Goal: Task Accomplishment & Management: Manage account settings

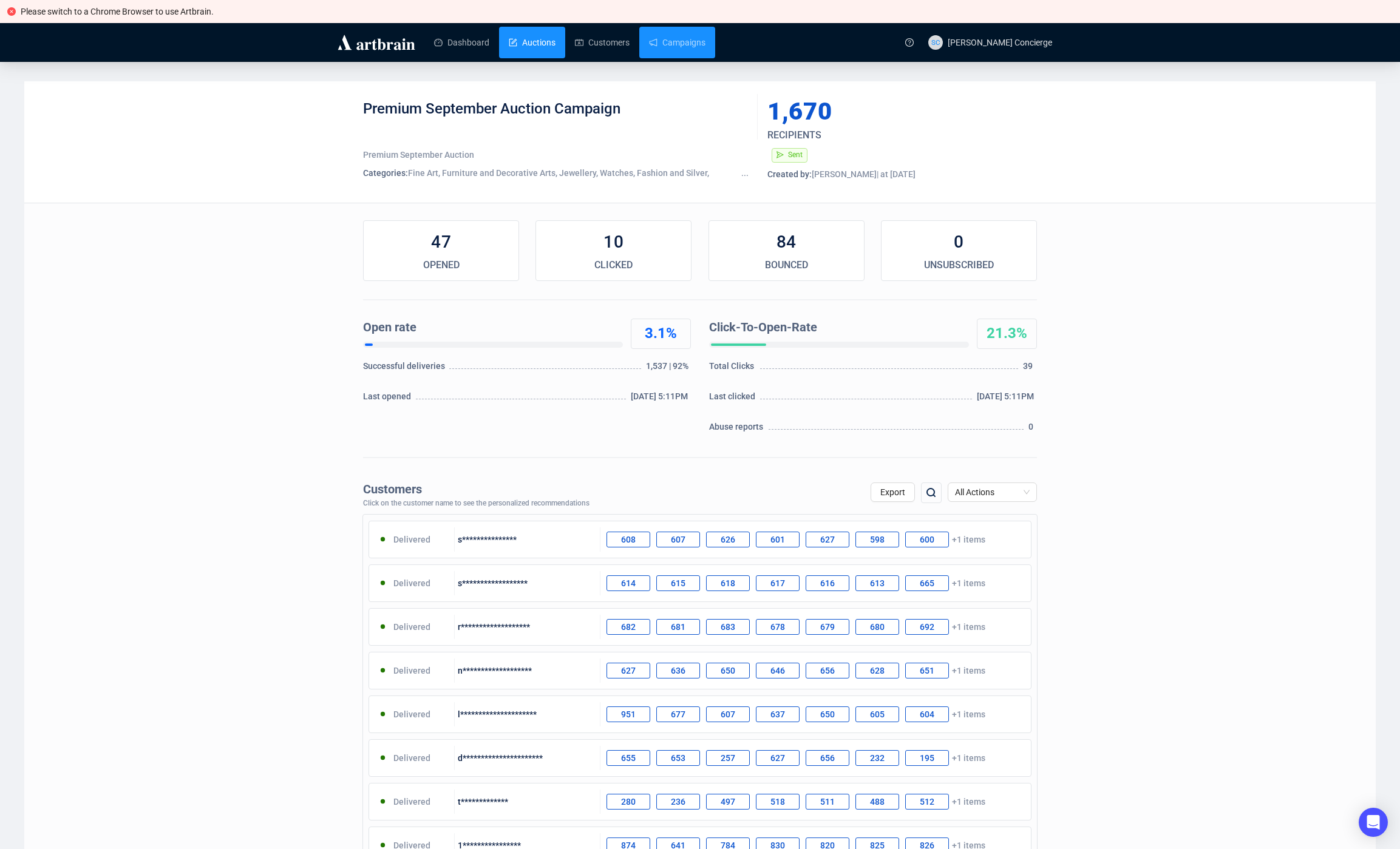
click at [614, 40] on link "Customers" at bounding box center [602, 42] width 54 height 31
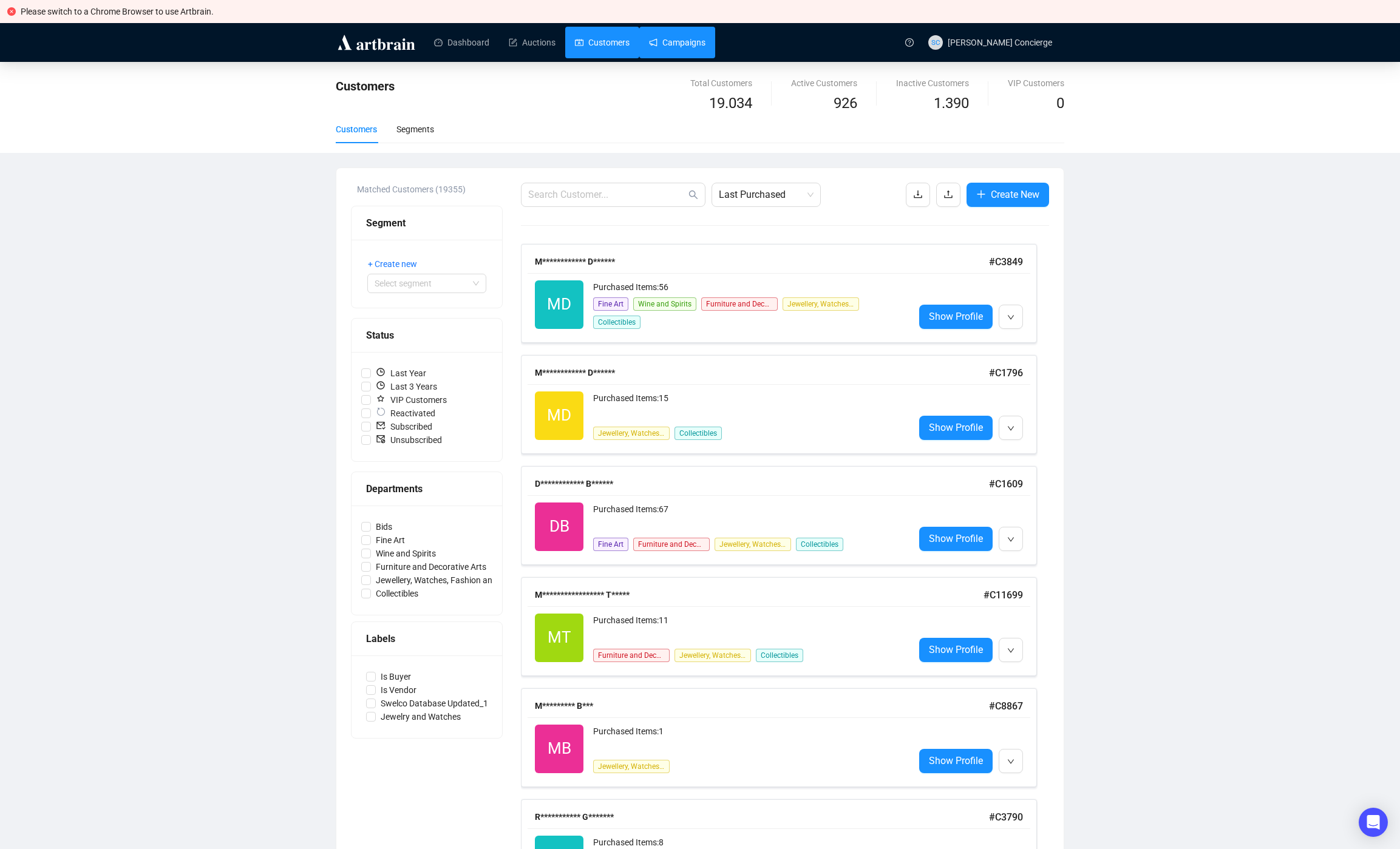
click at [675, 44] on link "Campaigns" at bounding box center [677, 42] width 56 height 31
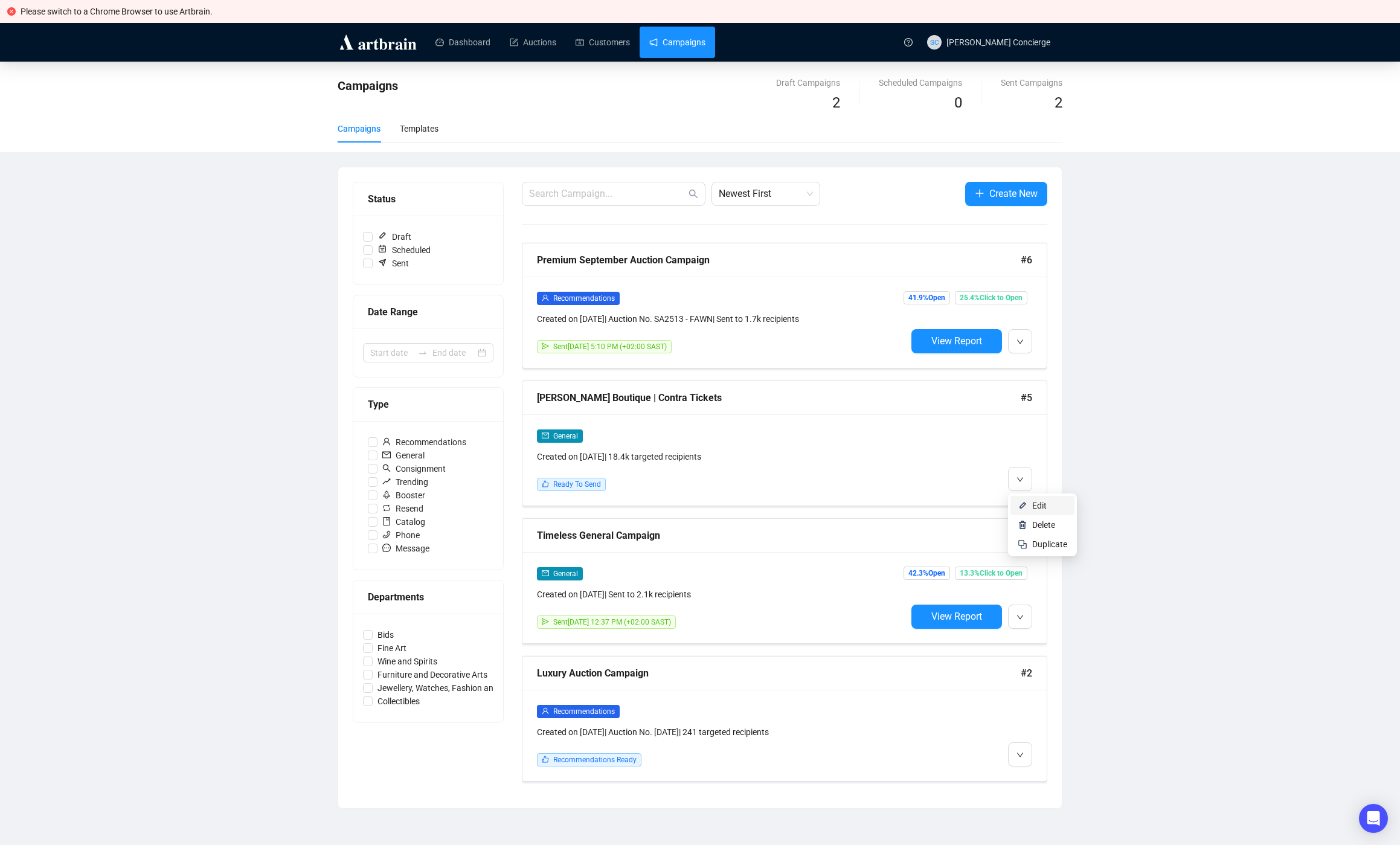
click at [1037, 506] on span "Edit" at bounding box center [1039, 506] width 15 height 10
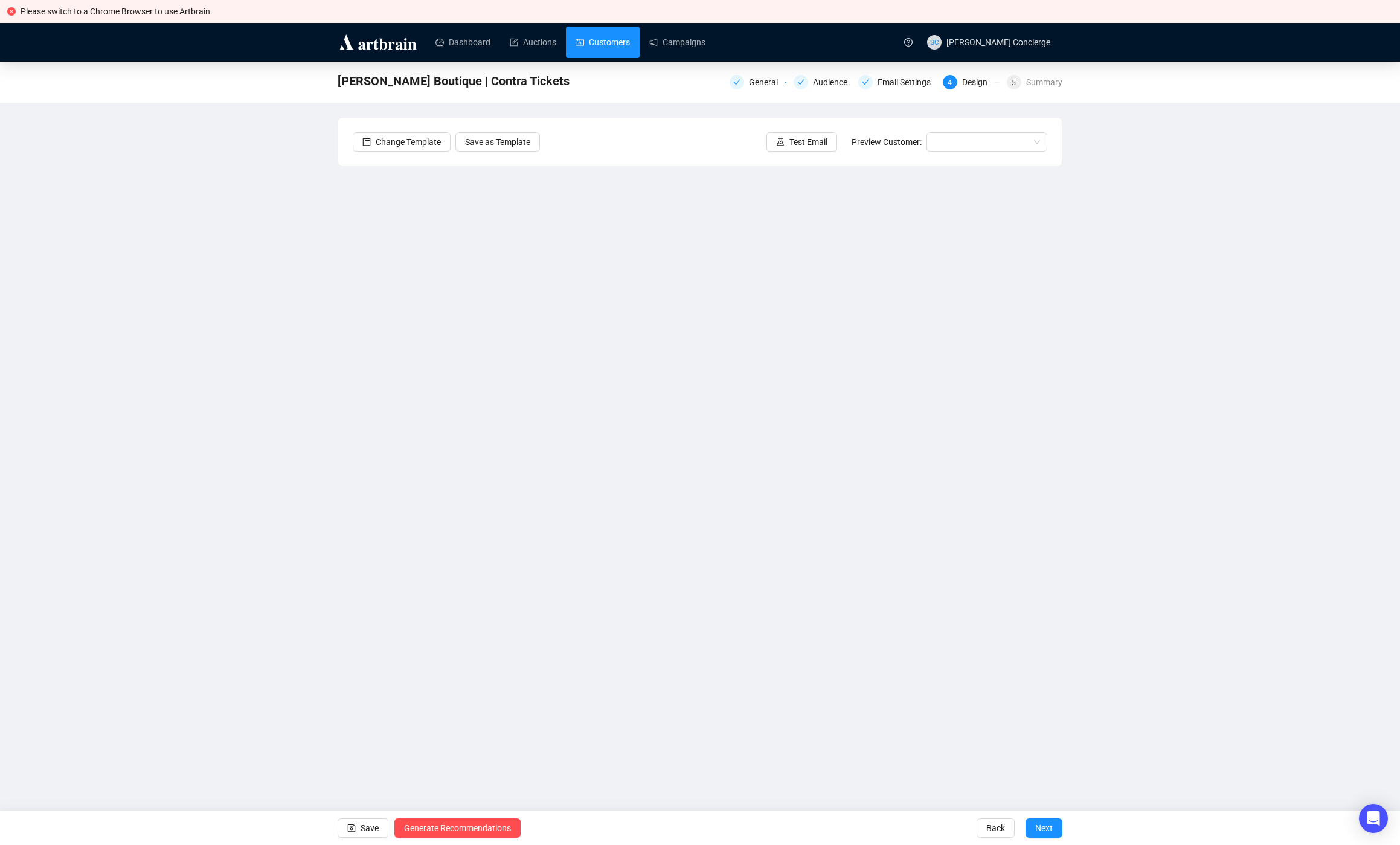
click at [621, 36] on link "Customers" at bounding box center [603, 42] width 54 height 31
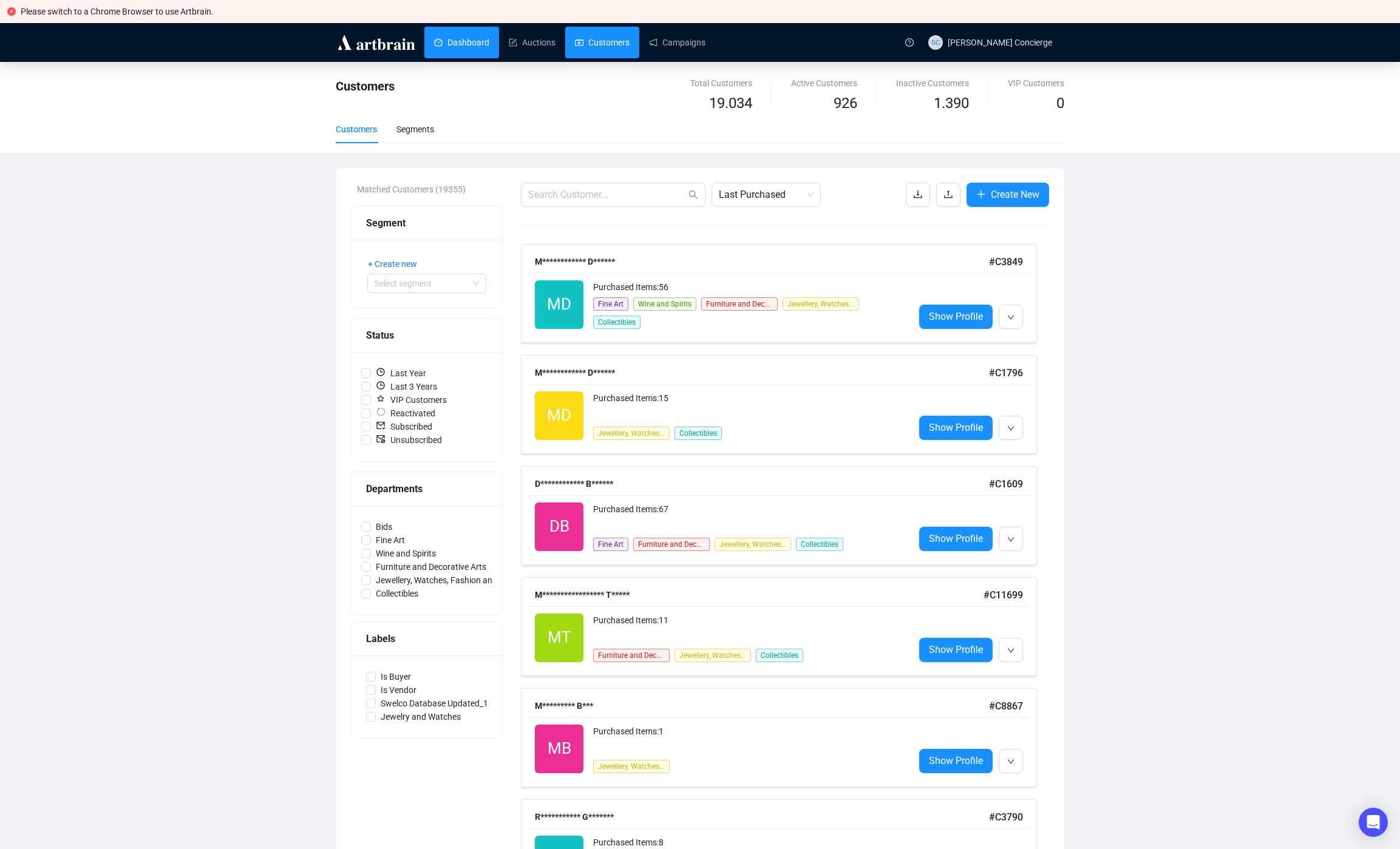
click at [465, 33] on link "Dashboard" at bounding box center [462, 42] width 55 height 31
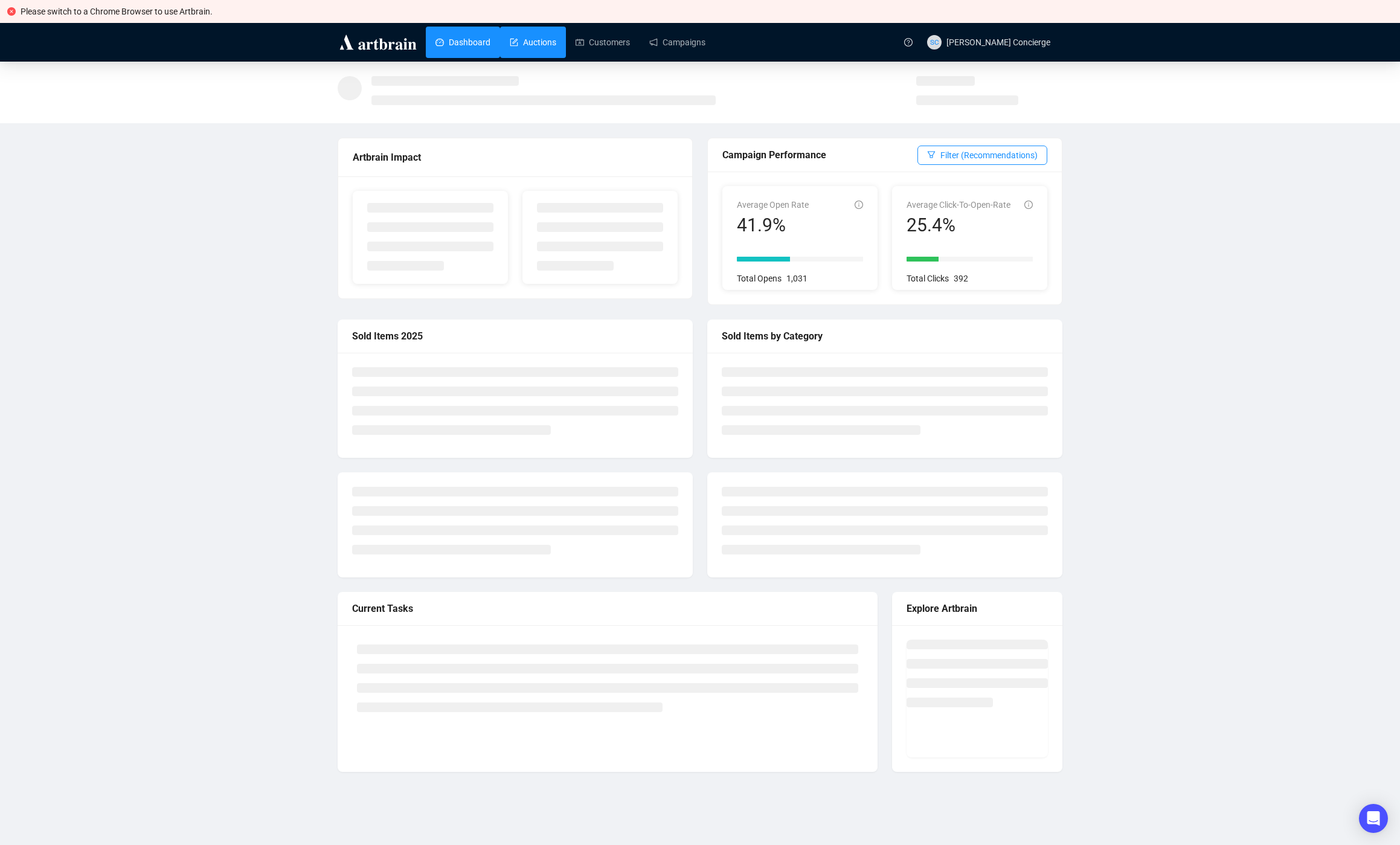
click at [521, 35] on link "Auctions" at bounding box center [533, 42] width 46 height 31
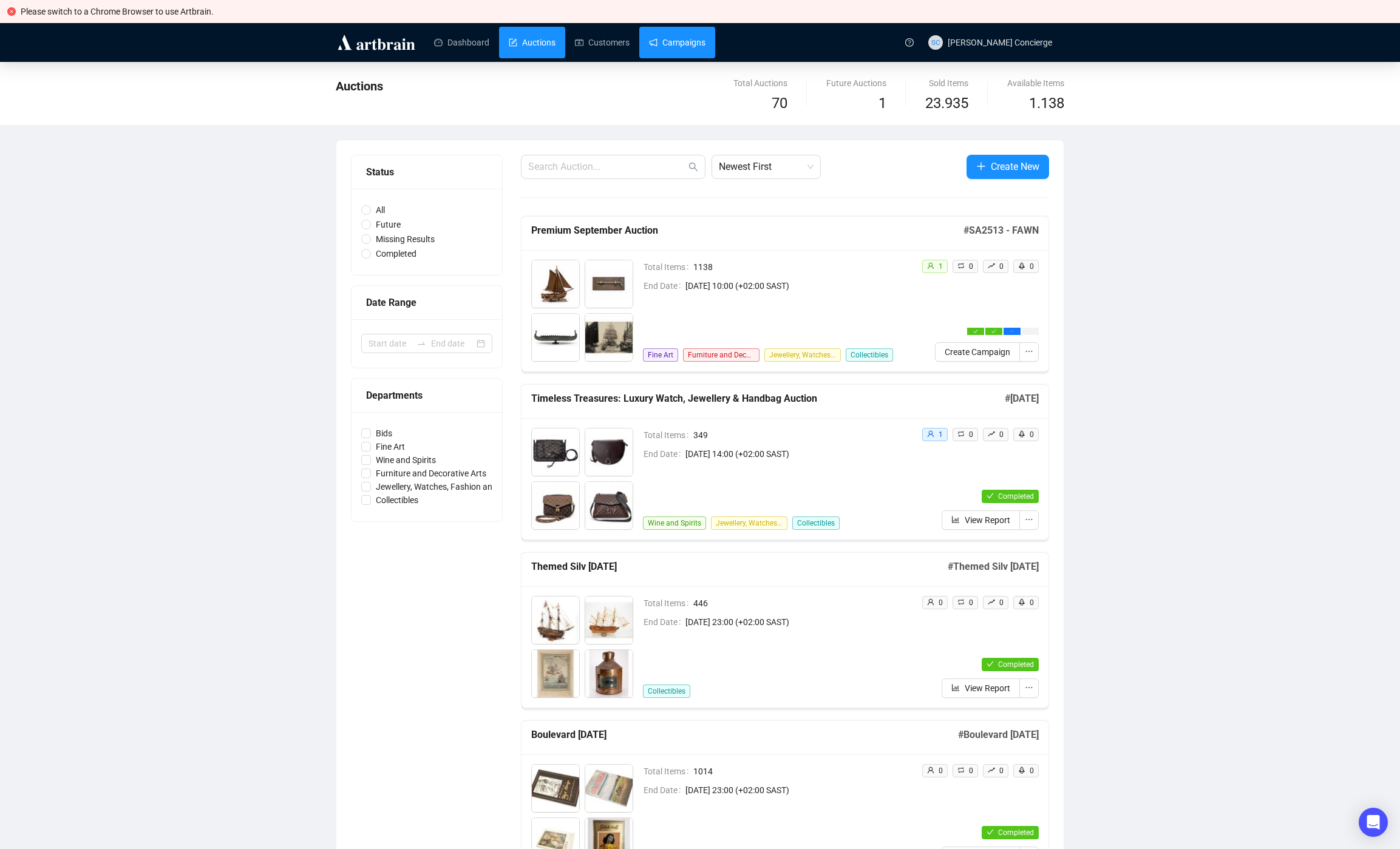
click at [654, 45] on link "Campaigns" at bounding box center [677, 42] width 56 height 31
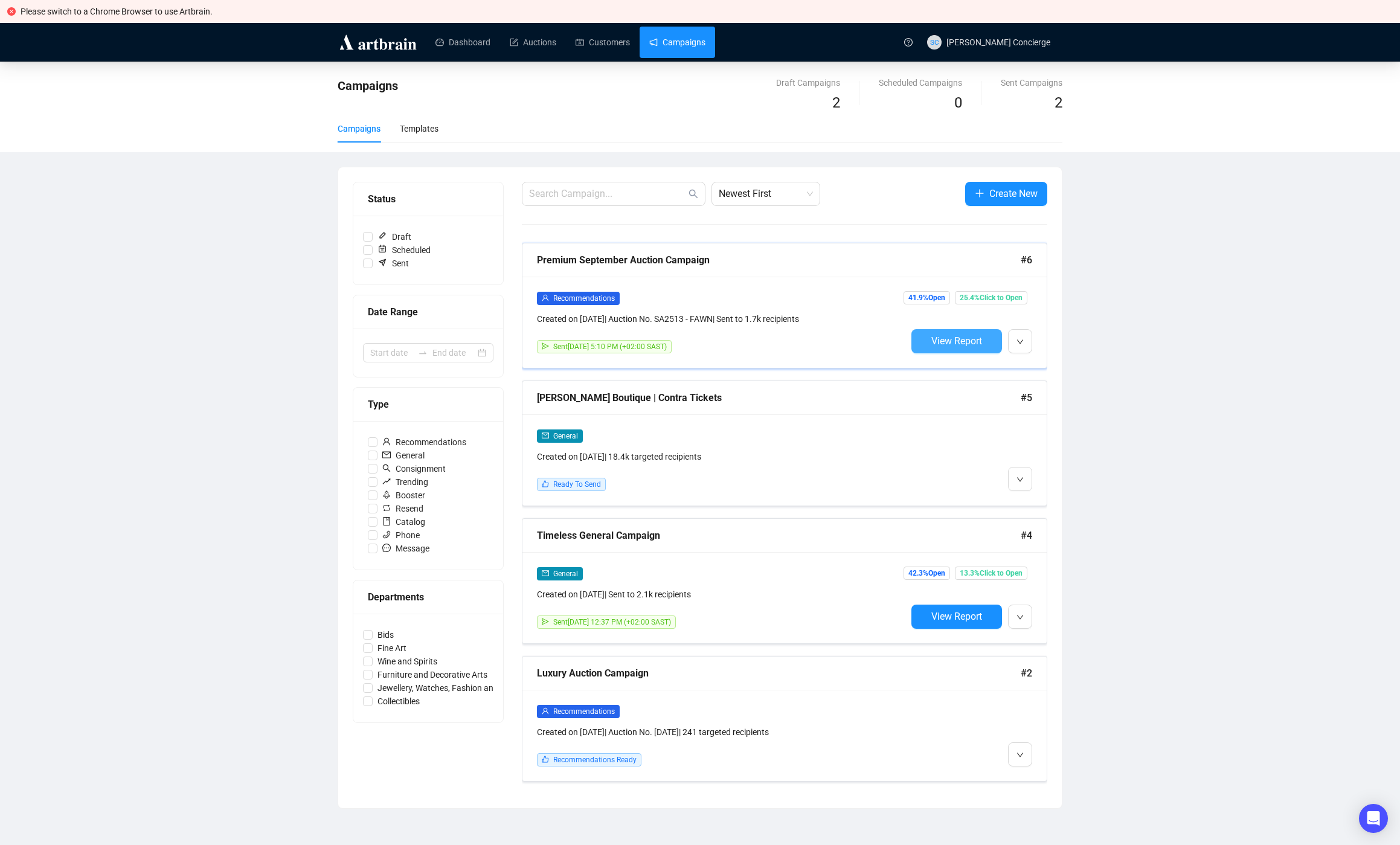
click at [948, 344] on span "View Report" at bounding box center [956, 341] width 51 height 12
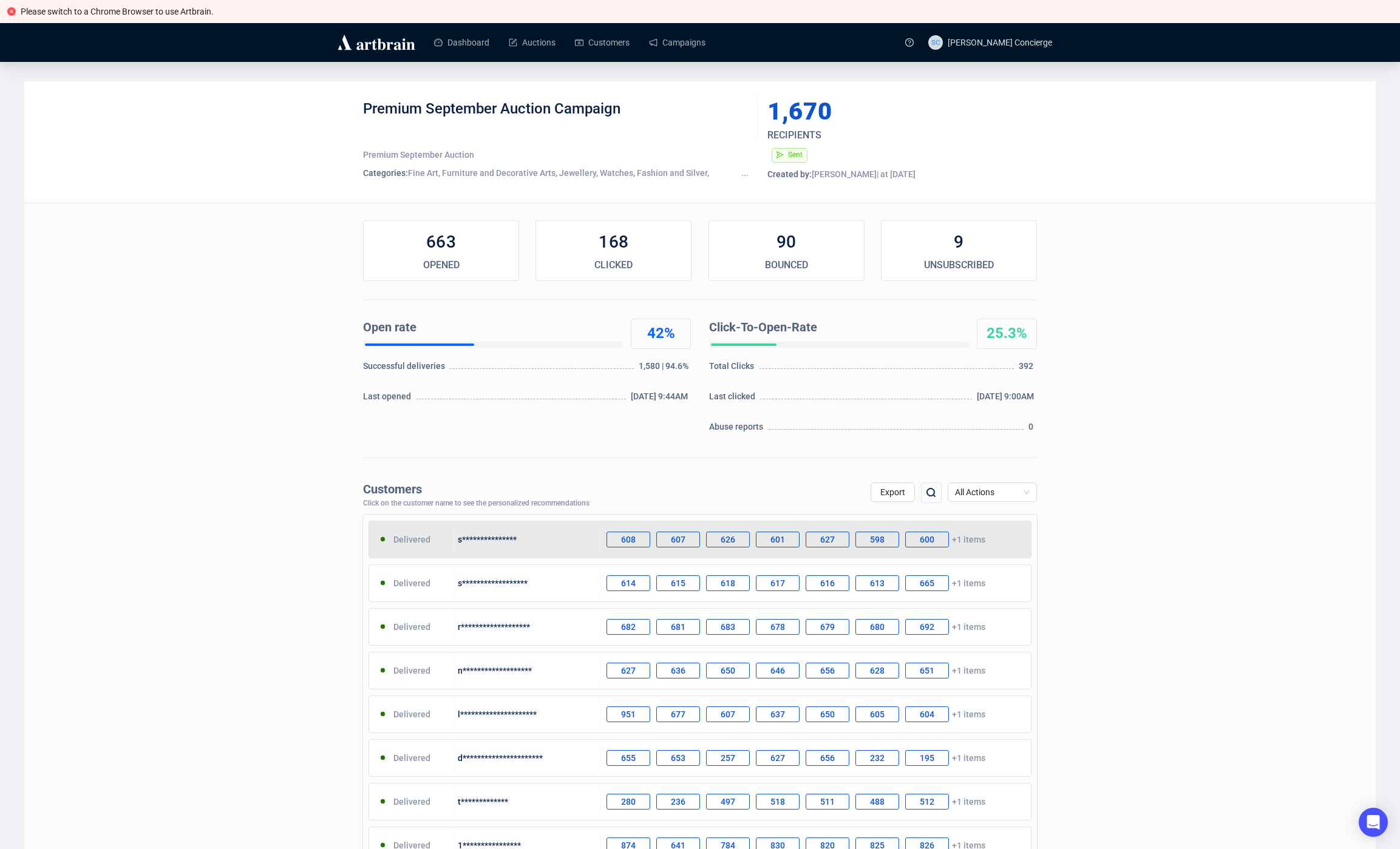
click at [839, 542] on div "627" at bounding box center [828, 540] width 44 height 16
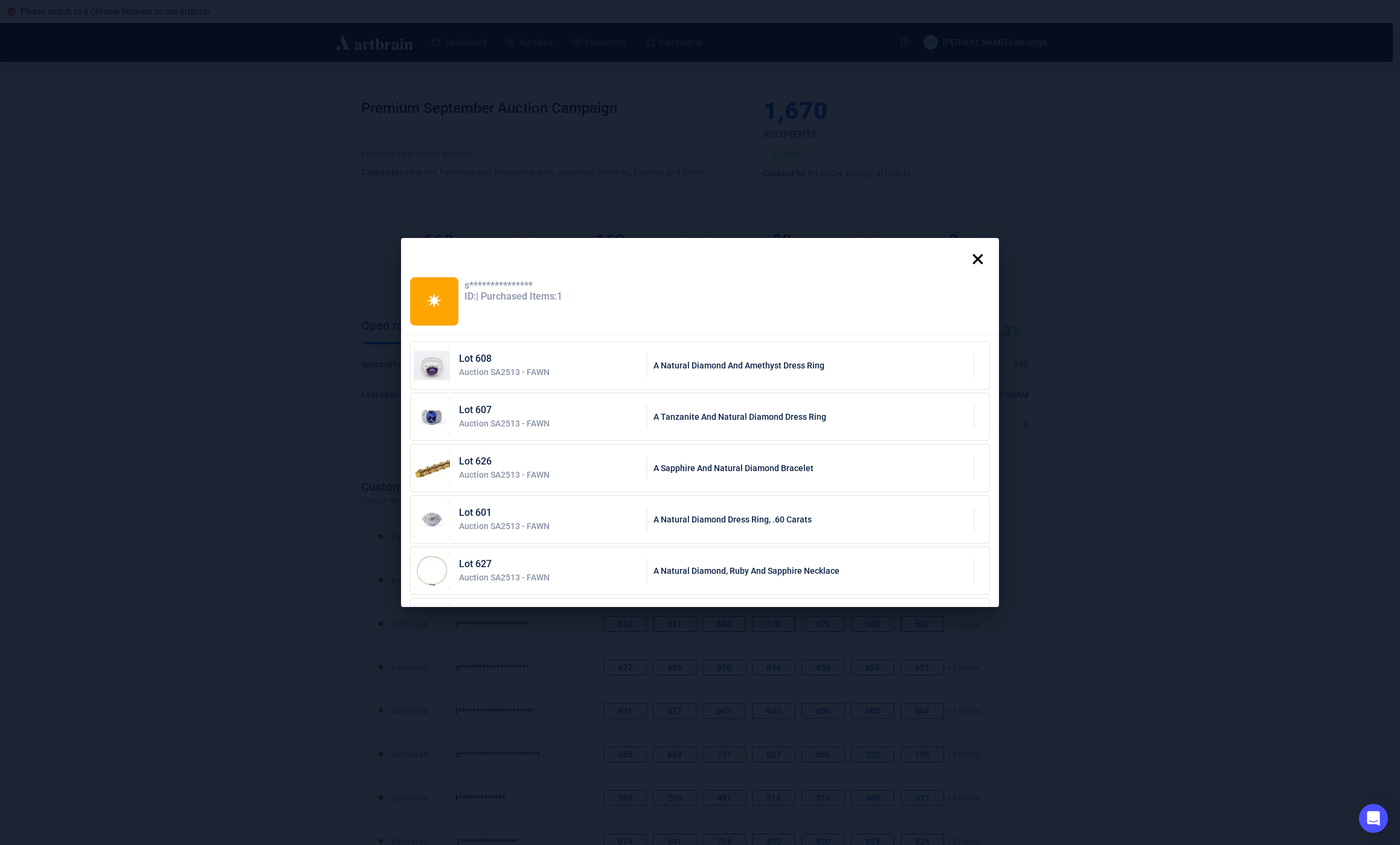
click at [214, 330] on div "**********" at bounding box center [700, 422] width 1400 height 845
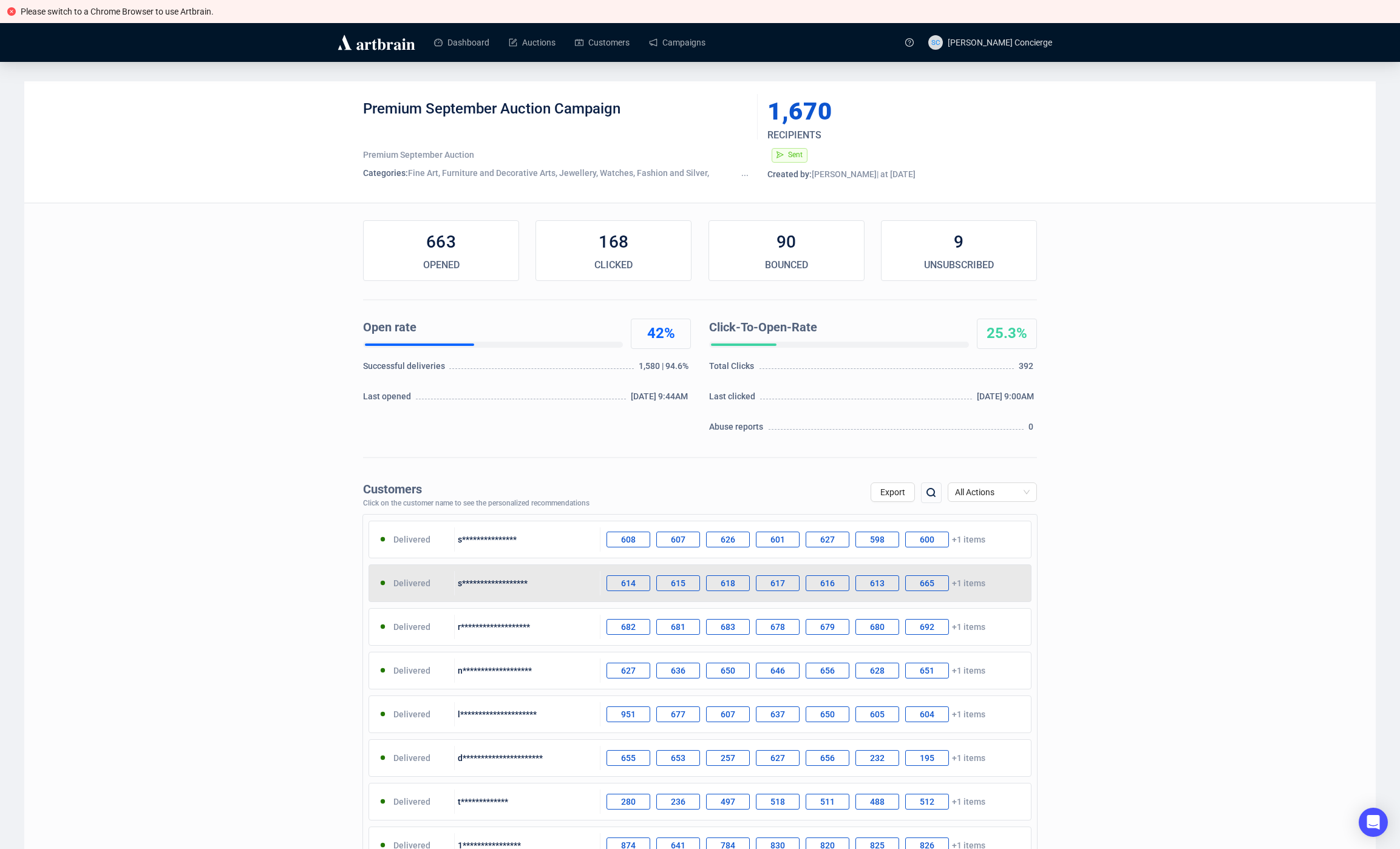
click at [998, 582] on div "614 615 618 617 616 613 665 +1 items" at bounding box center [815, 583] width 430 height 24
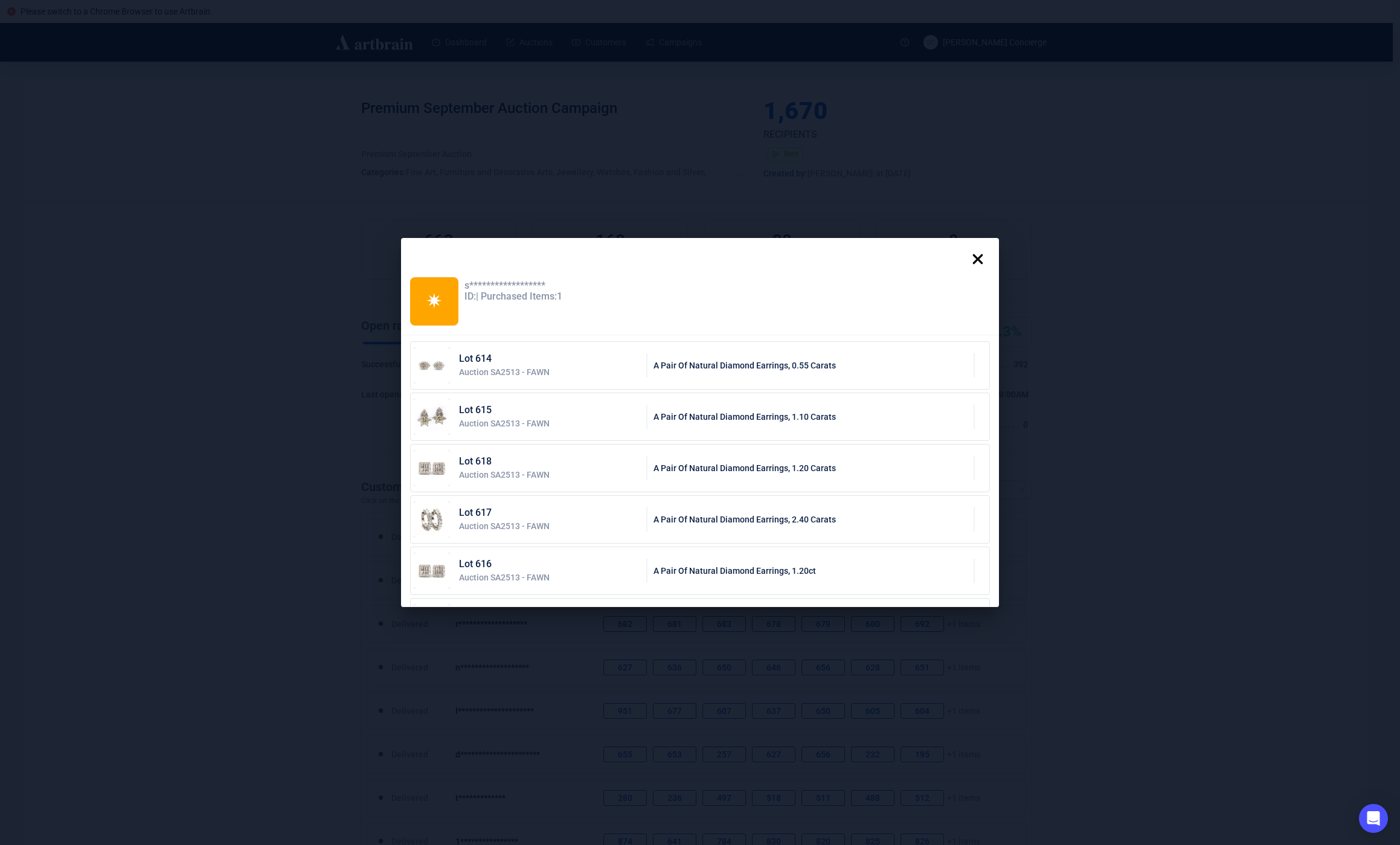
click at [290, 461] on div "**********" at bounding box center [700, 422] width 1400 height 845
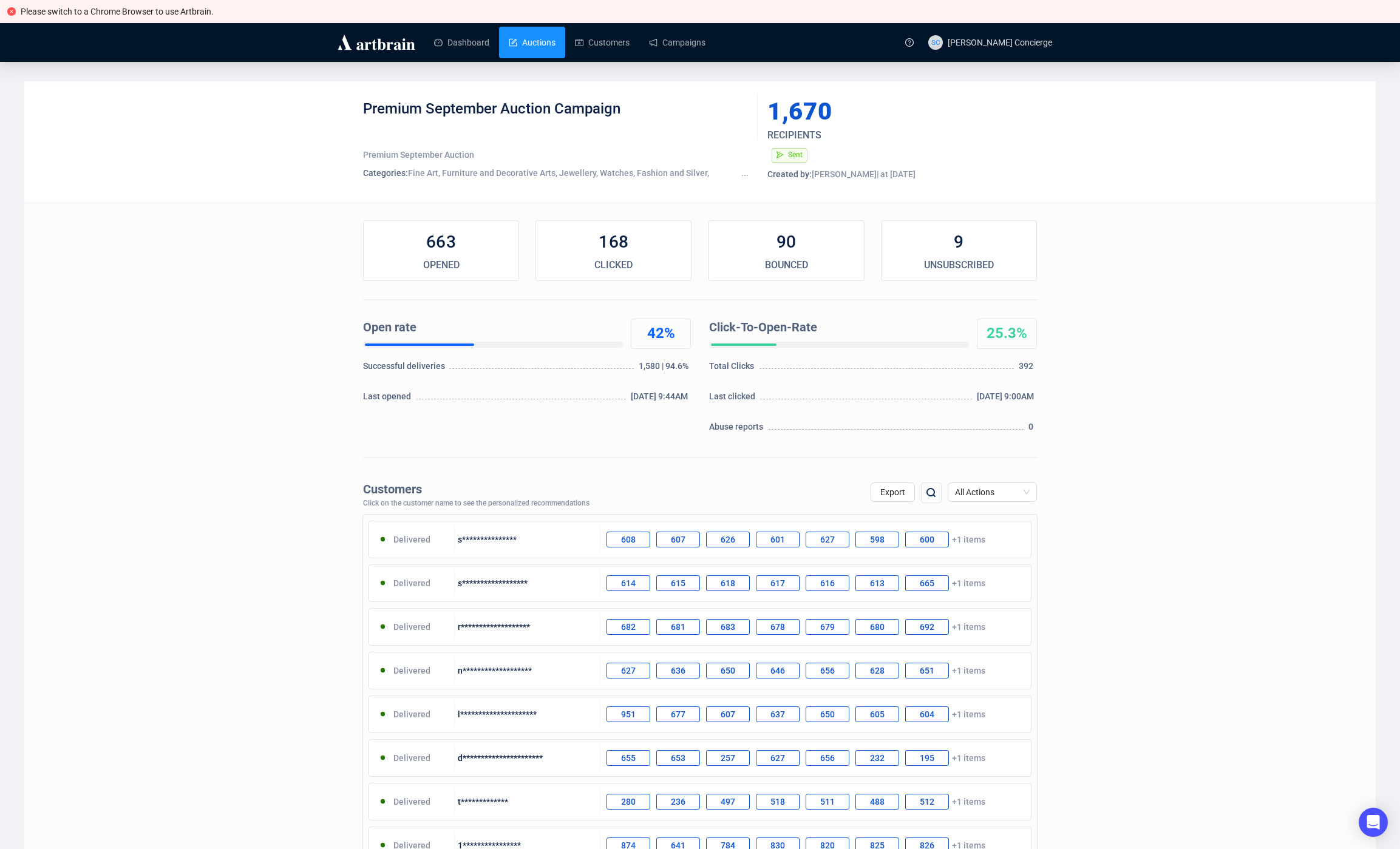
click at [526, 40] on link "Auctions" at bounding box center [532, 42] width 47 height 31
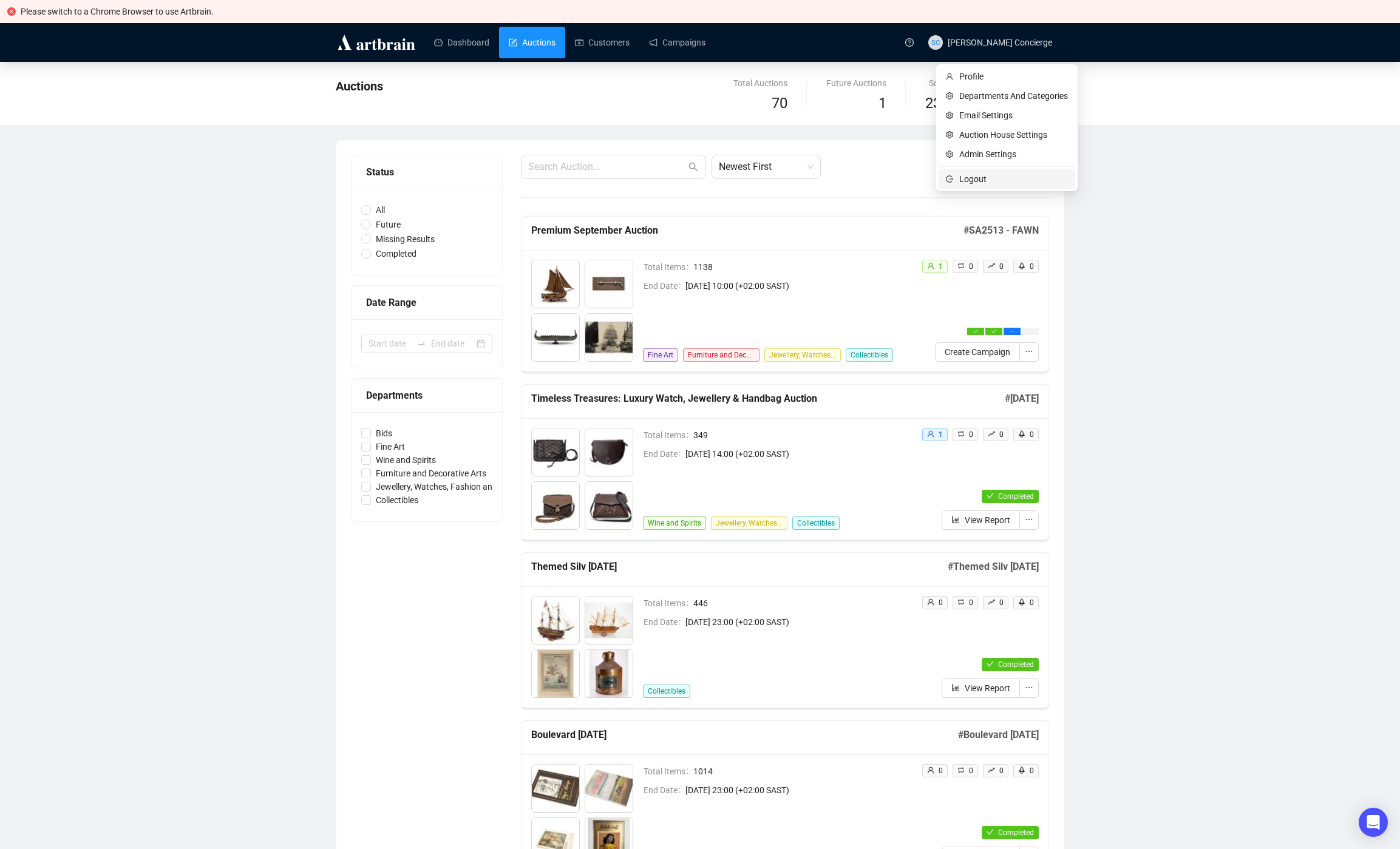
click at [982, 178] on span "Logout" at bounding box center [1014, 178] width 109 height 13
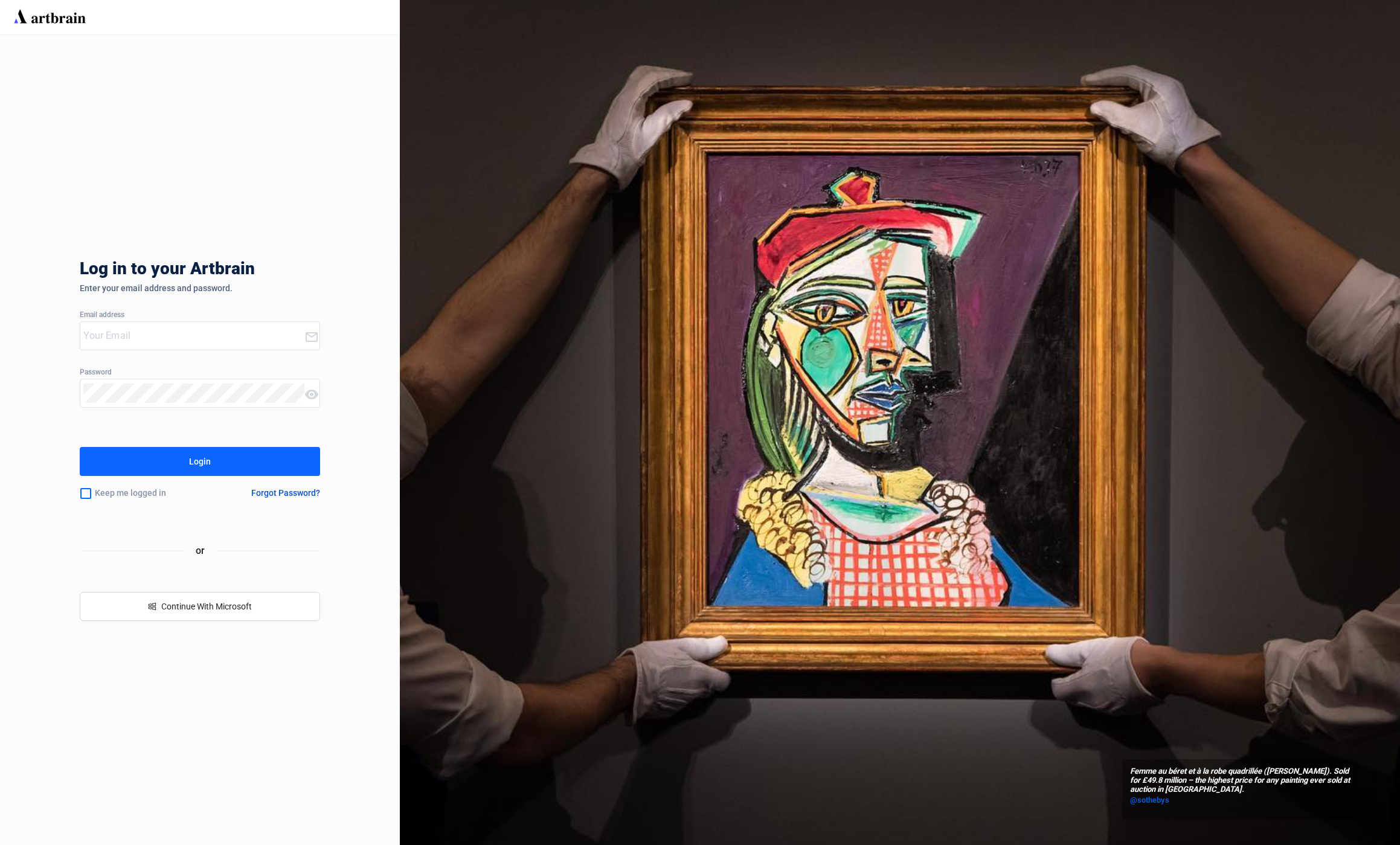
click at [165, 348] on div at bounding box center [192, 336] width 223 height 28
type input "o"
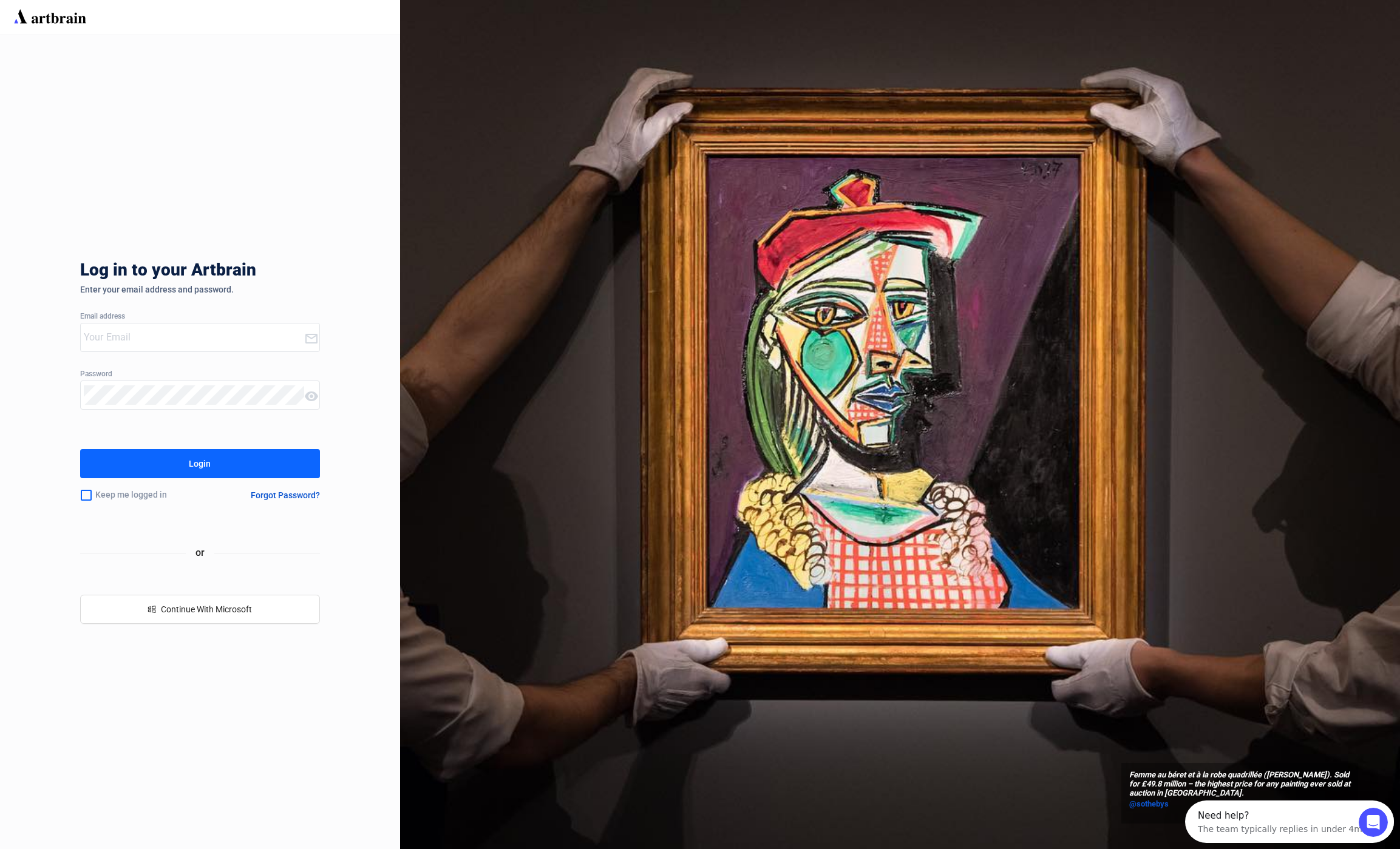
click at [118, 338] on input "email" at bounding box center [194, 337] width 220 height 20
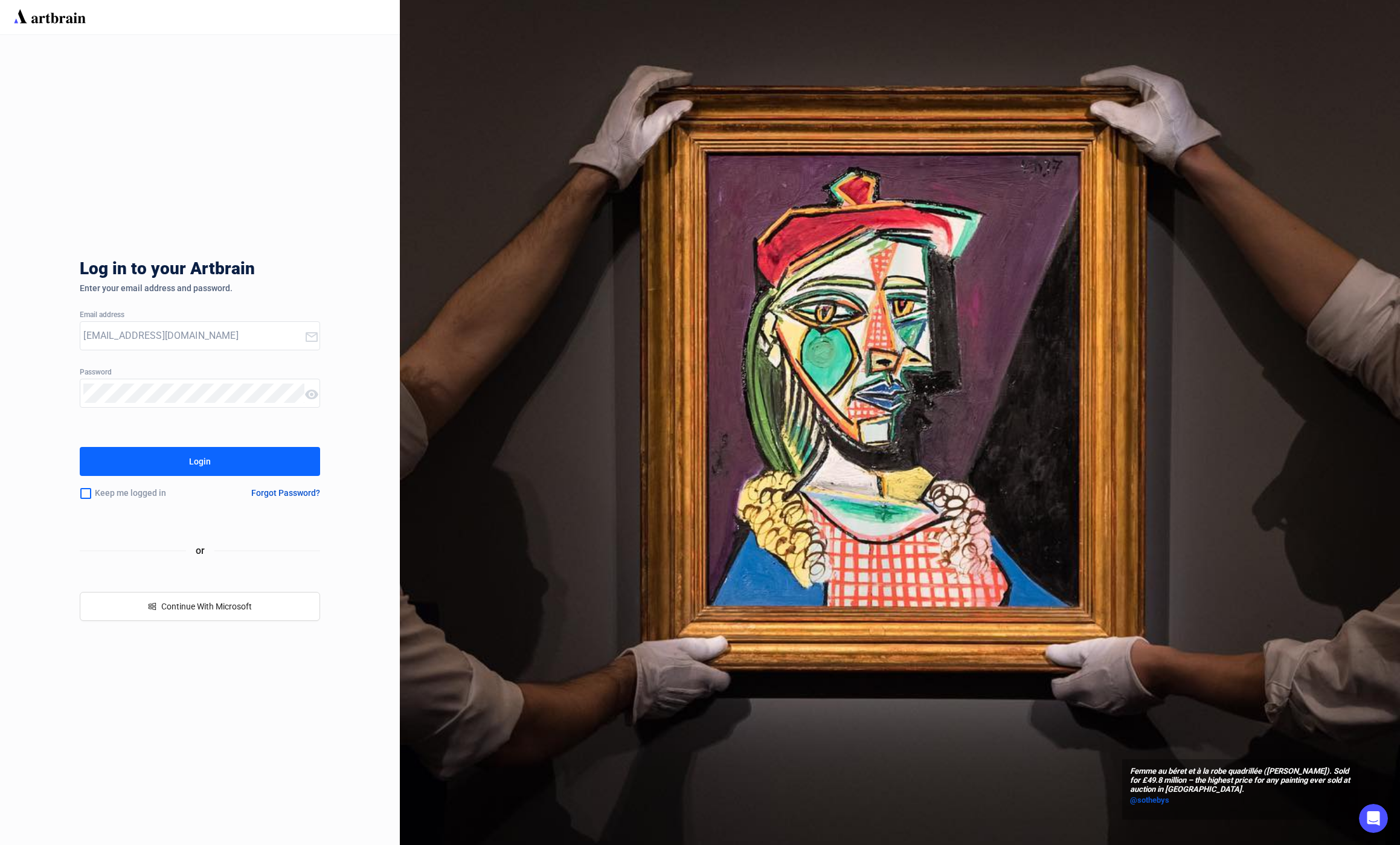
type input "[EMAIL_ADDRESS][DOMAIN_NAME]"
